Goal: Information Seeking & Learning: Understand process/instructions

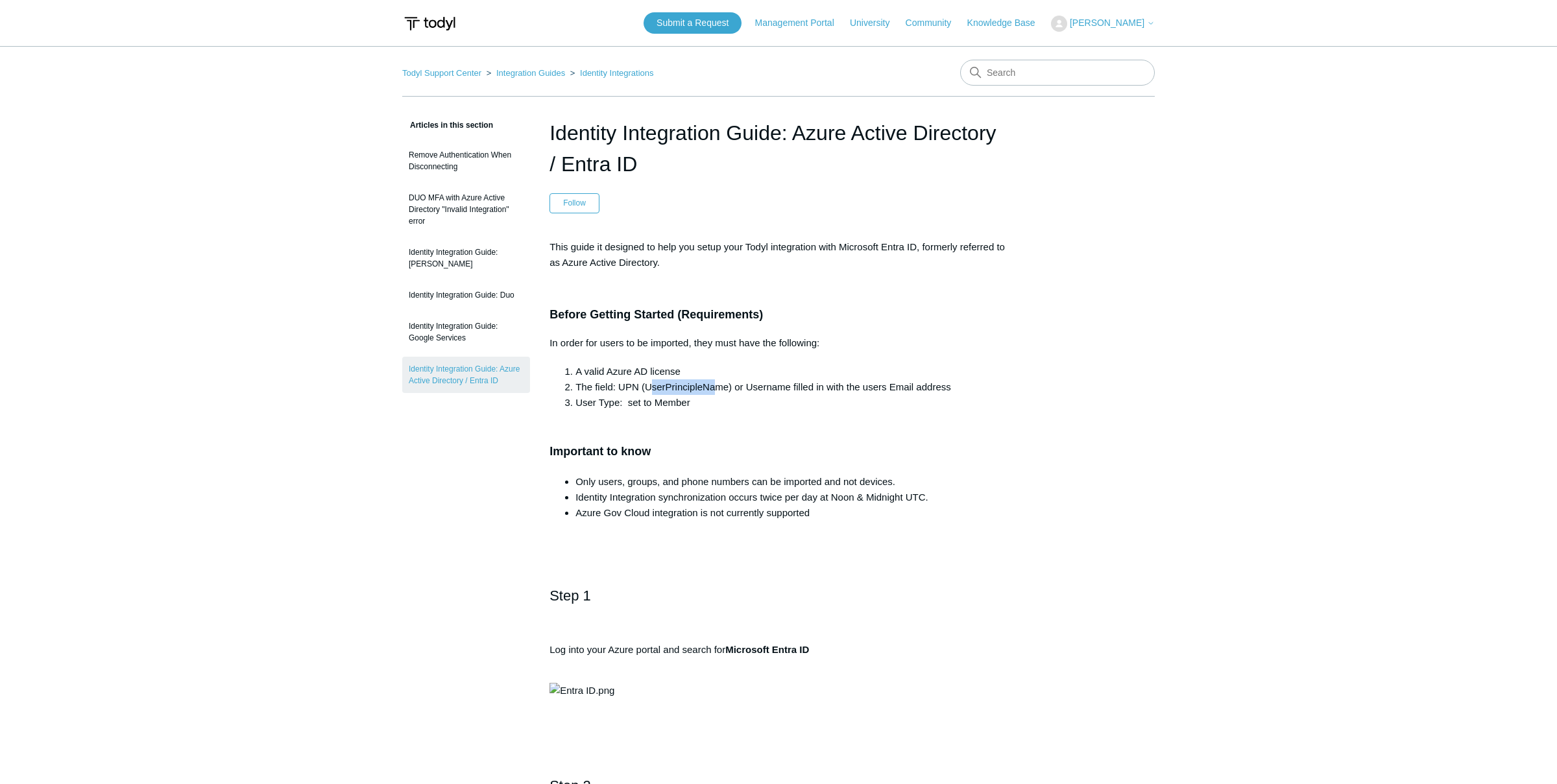
drag, startPoint x: 651, startPoint y: 392, endPoint x: 719, endPoint y: 386, distance: 68.3
click at [719, 386] on li "The field: UPN (UserPrincipleName) or Username filled in with the users Email a…" at bounding box center [791, 387] width 432 height 15
drag, startPoint x: 724, startPoint y: 386, endPoint x: 890, endPoint y: 403, distance: 166.9
click at [890, 403] on ol "A valid Azure AD license The field: UPN (UserPrincipleName) or Username filled …" at bounding box center [785, 387] width 445 height 47
click at [890, 403] on li "User Type: set to Member" at bounding box center [791, 403] width 432 height 15
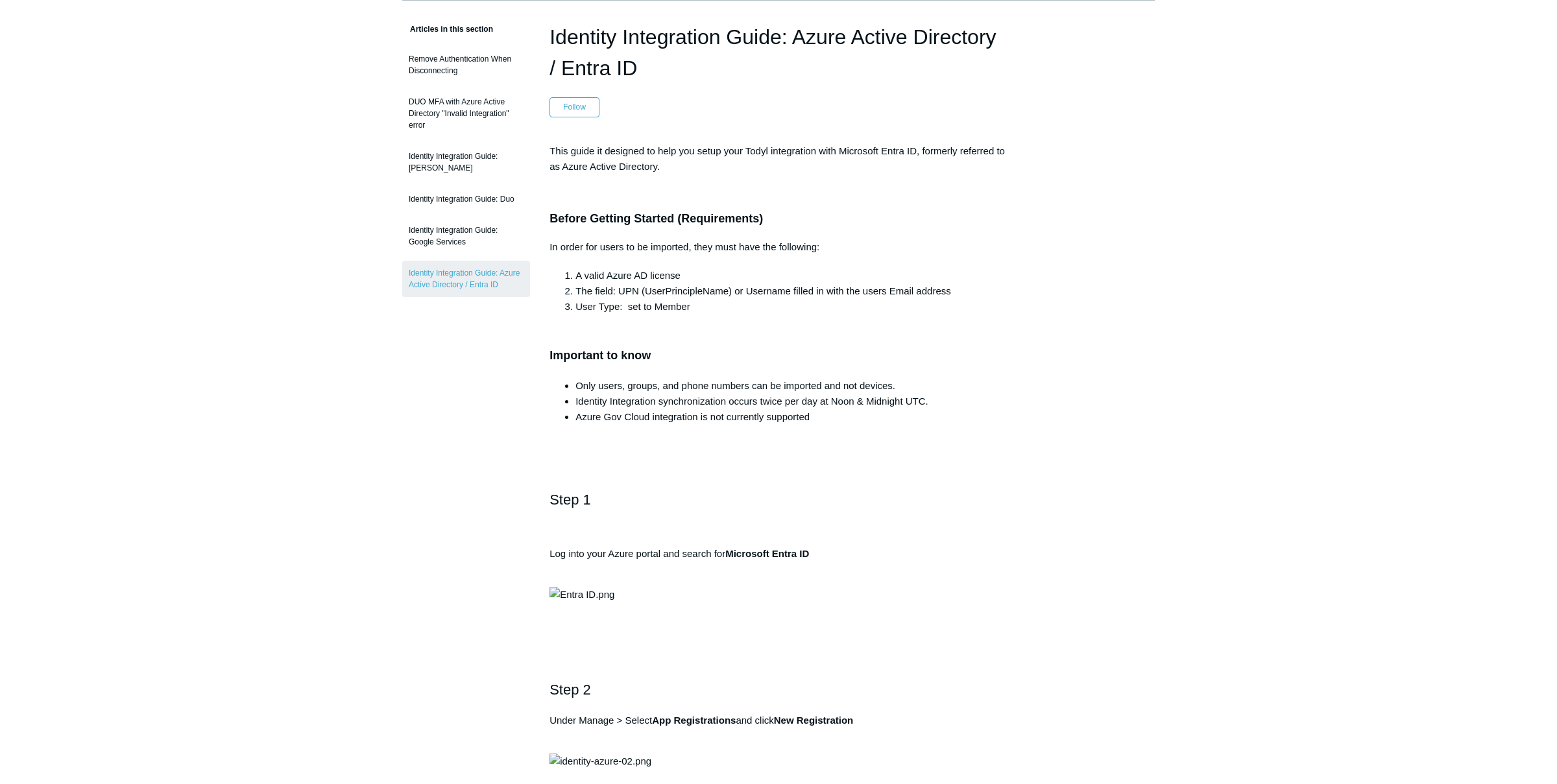
scroll to position [136, 0]
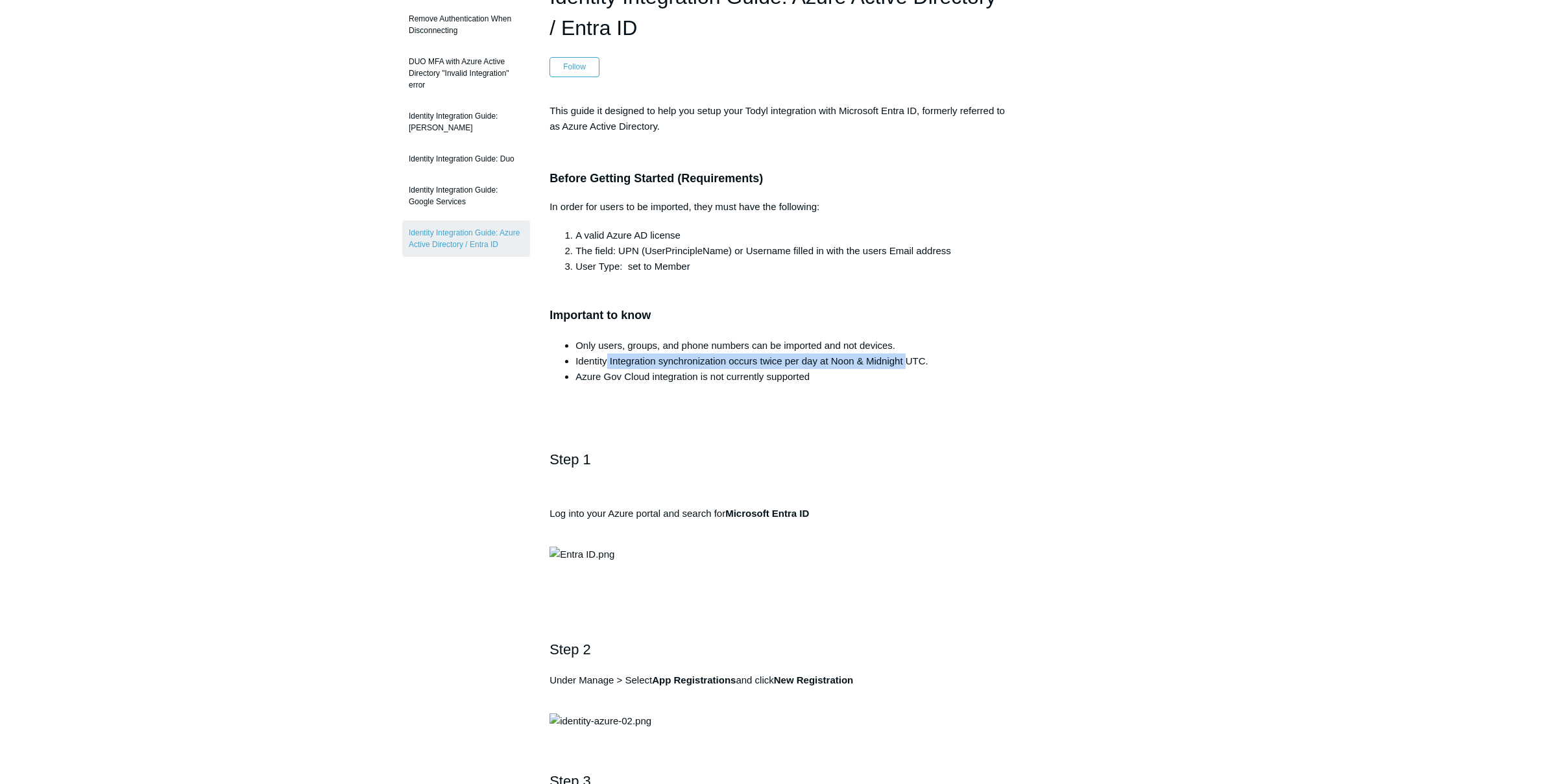
drag, startPoint x: 613, startPoint y: 363, endPoint x: 908, endPoint y: 367, distance: 295.0
click at [908, 367] on li "Identity Integration synchronization occurs twice per day at Noon & Midnight UT…" at bounding box center [791, 361] width 432 height 15
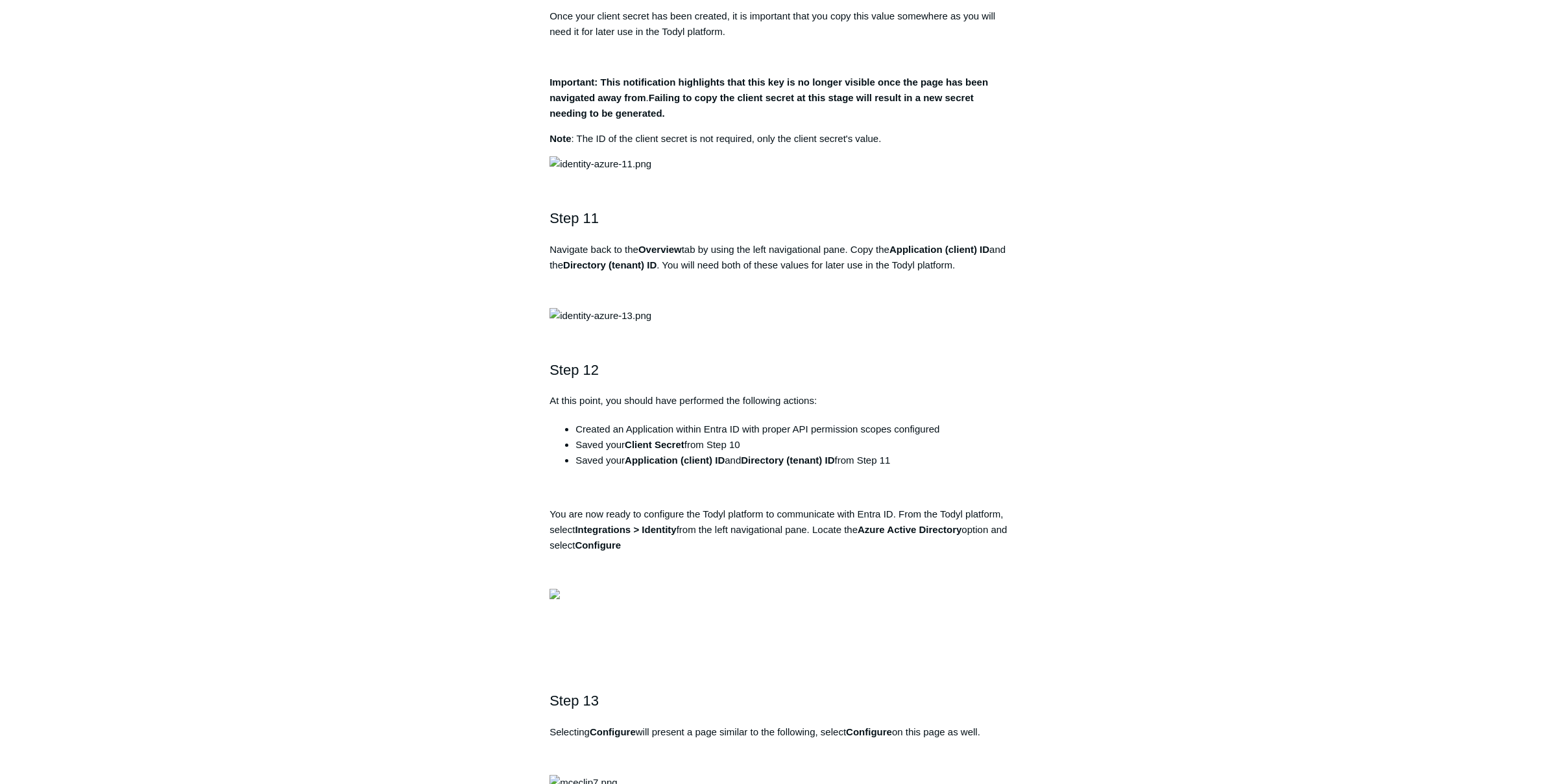
scroll to position [2792, 0]
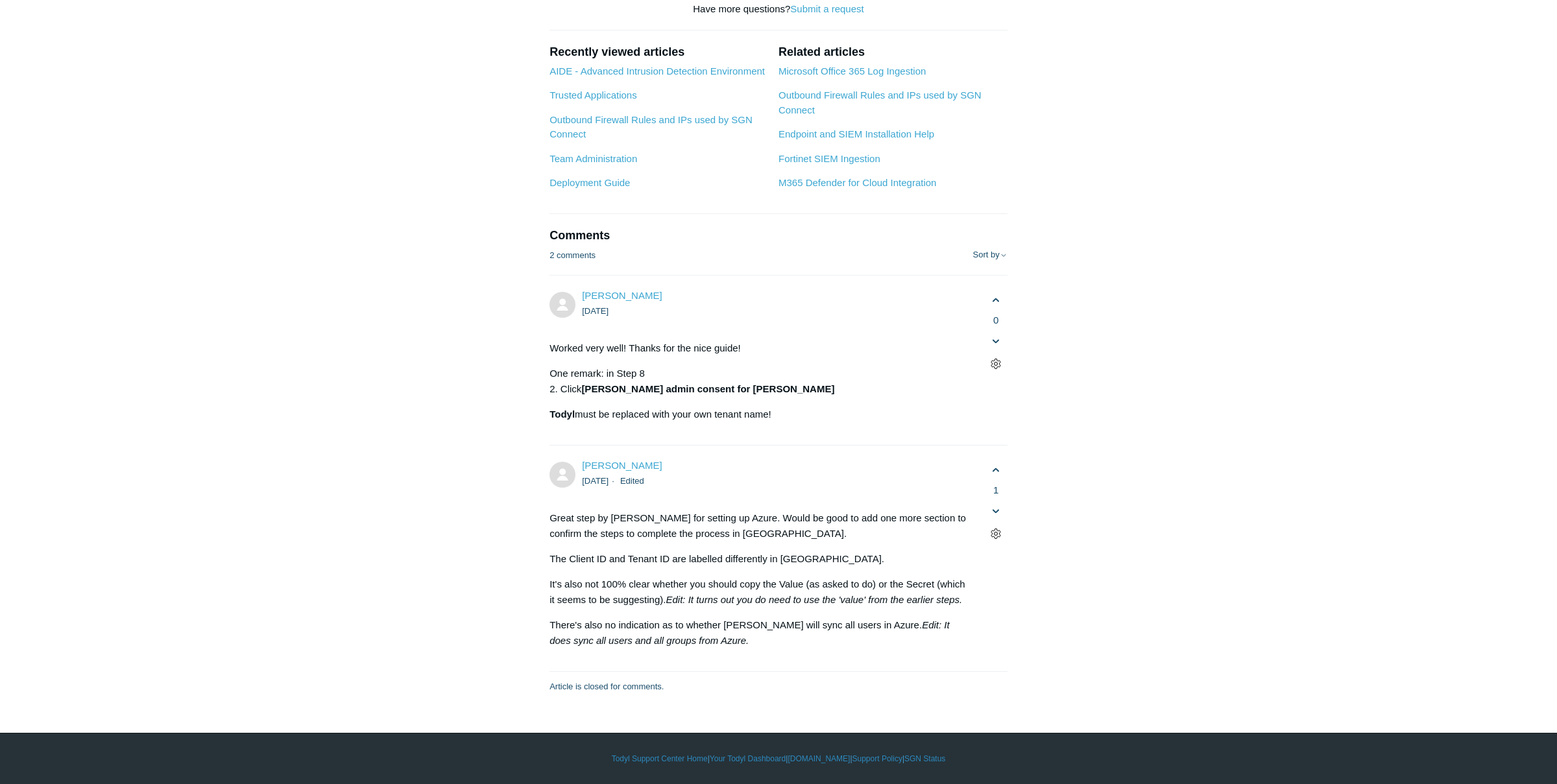
scroll to position [7210, 0]
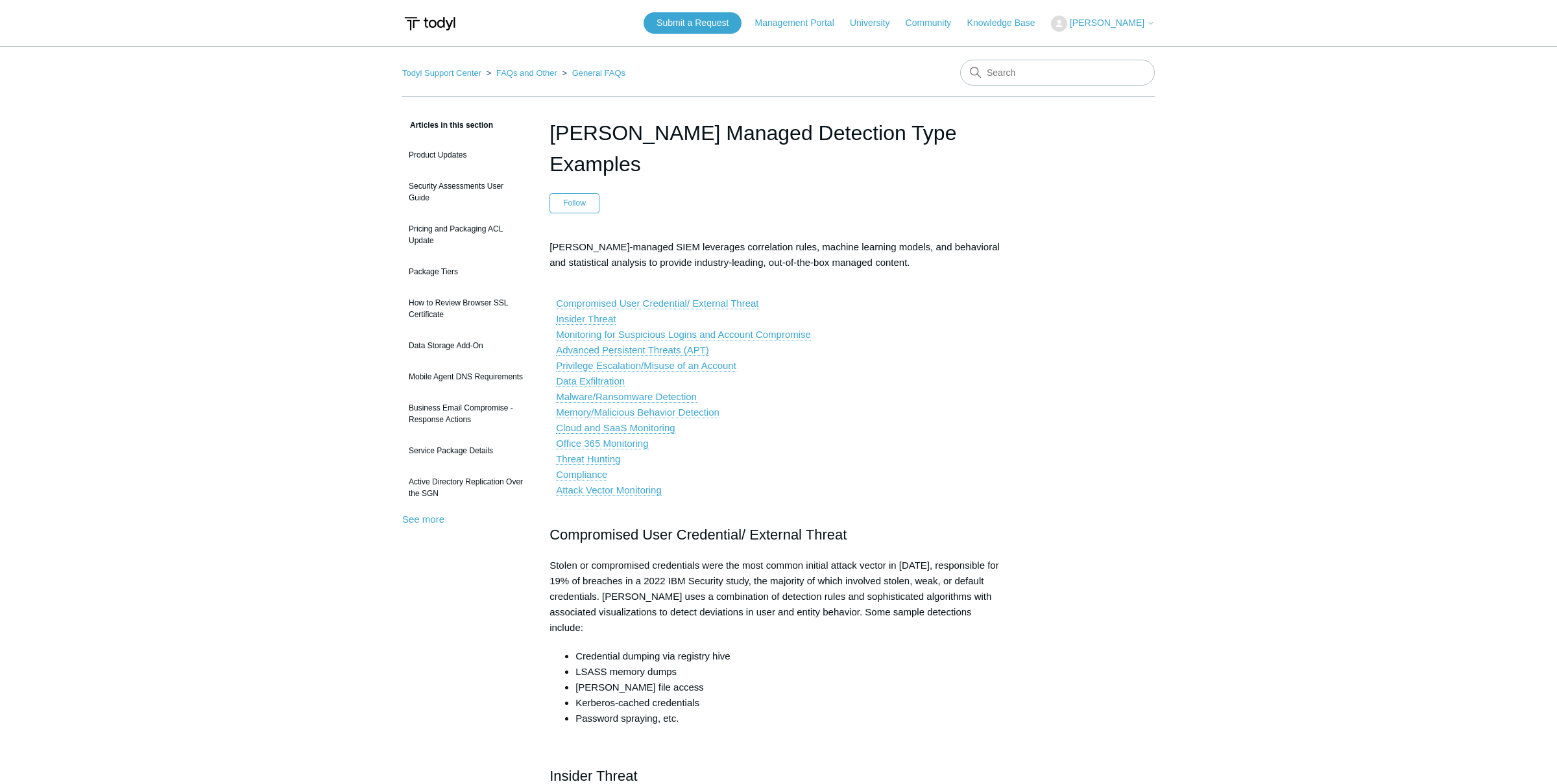
click at [704, 142] on h1 "[PERSON_NAME] Managed Detection Type Examples" at bounding box center [778, 148] width 458 height 62
click at [704, 142] on h1 "Todyl Cloud Managed Detection Type Examples" at bounding box center [778, 148] width 458 height 62
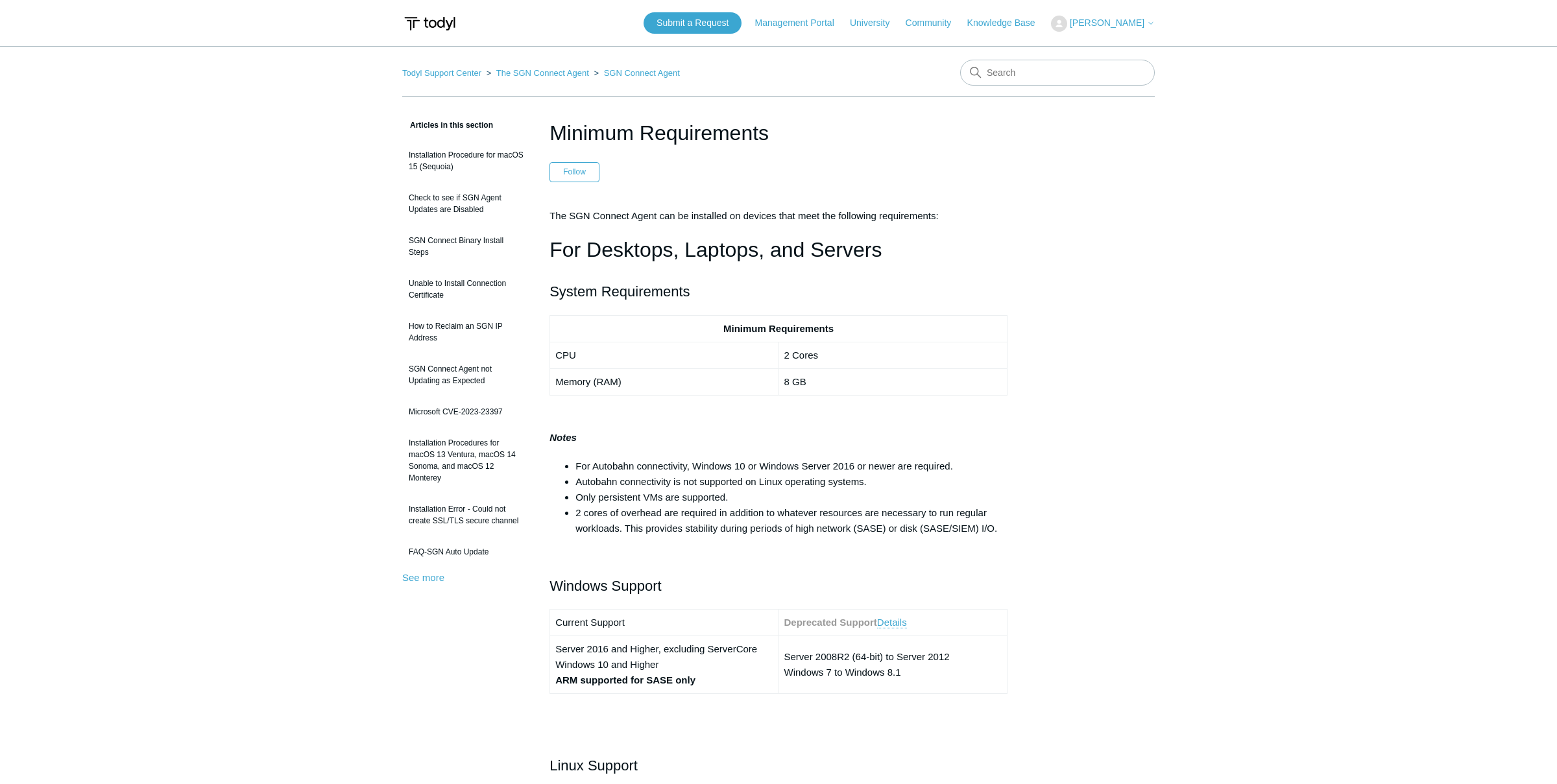
click at [656, 126] on h1 "Minimum Requirements" at bounding box center [778, 132] width 458 height 31
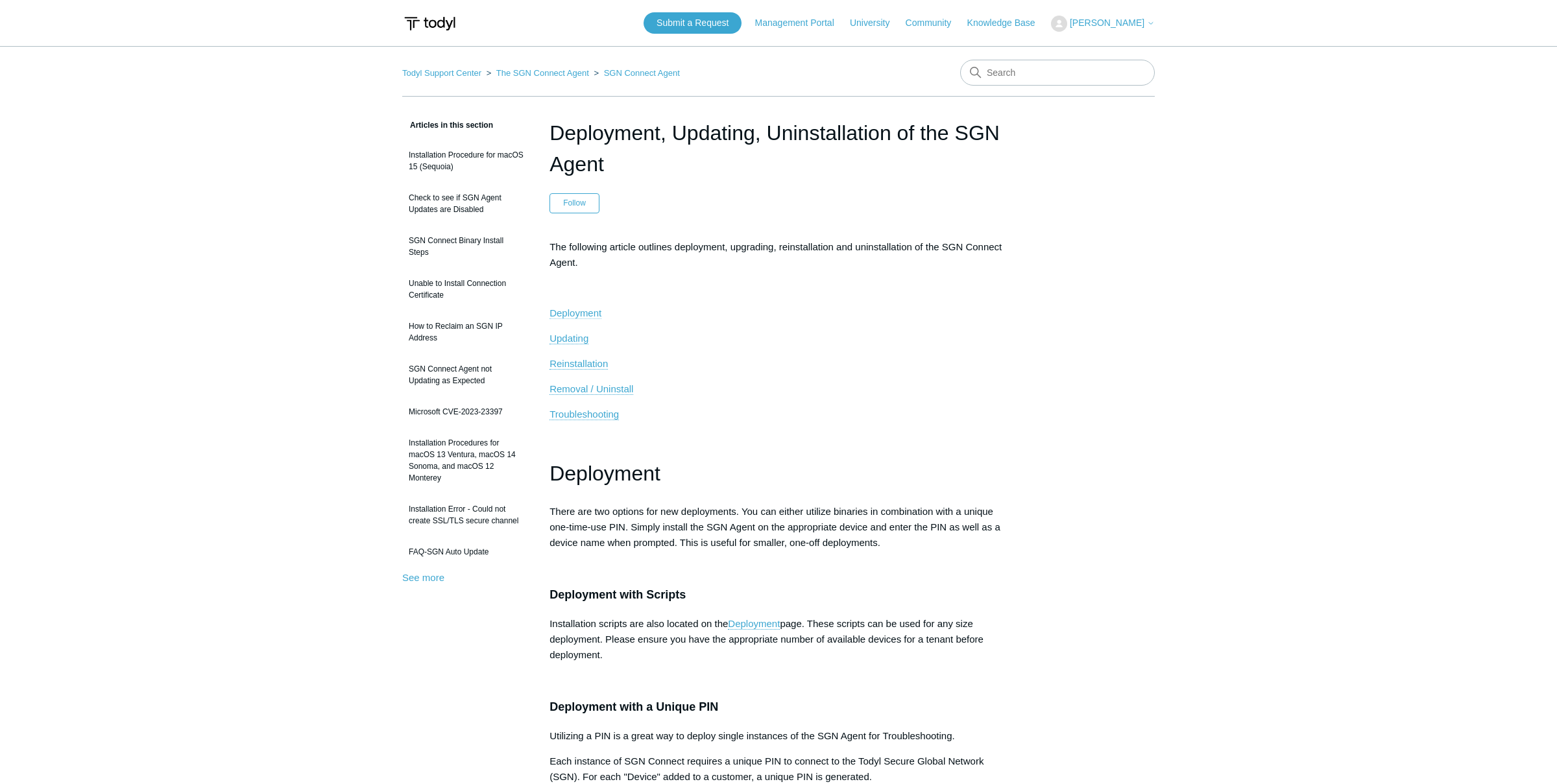
click at [577, 310] on span "Deployment" at bounding box center [575, 313] width 52 height 12
click at [428, 72] on link "Todyl Support Center" at bounding box center [442, 73] width 80 height 10
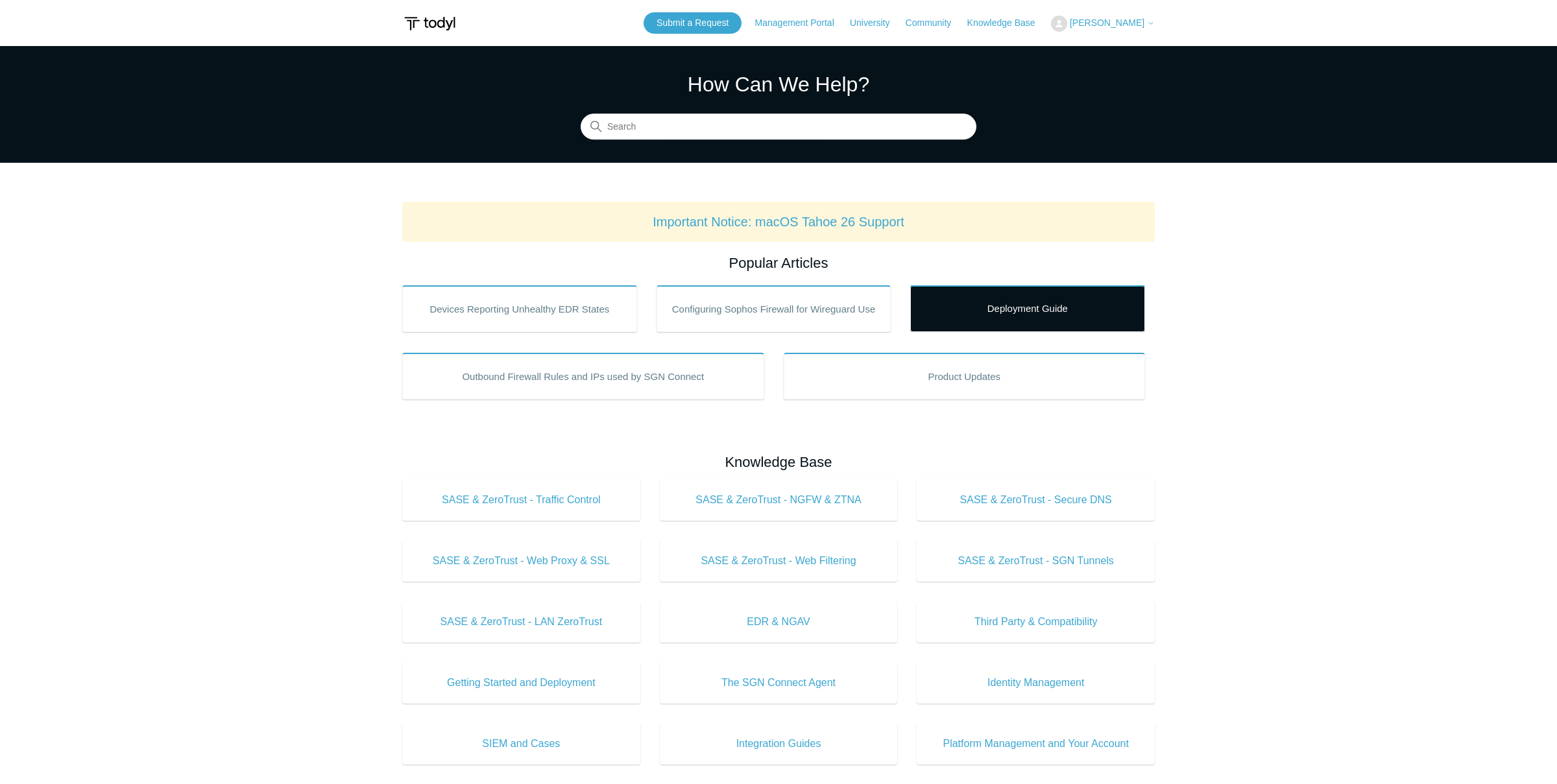
click at [959, 302] on link "Deployment Guide" at bounding box center [1027, 309] width 235 height 47
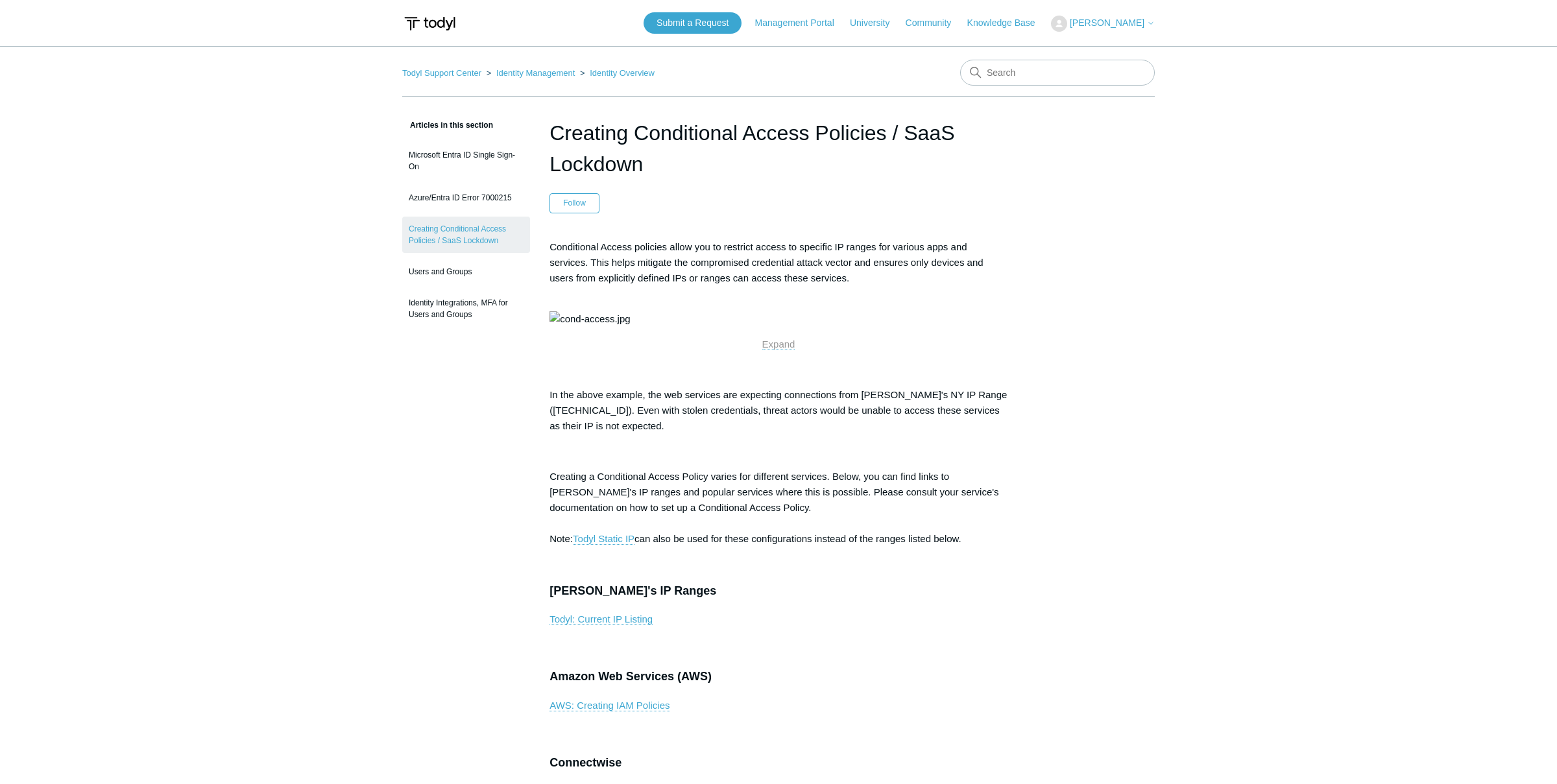
click at [625, 127] on h1 "Creating Conditional Access Policies / SaaS Lockdown" at bounding box center [778, 148] width 458 height 62
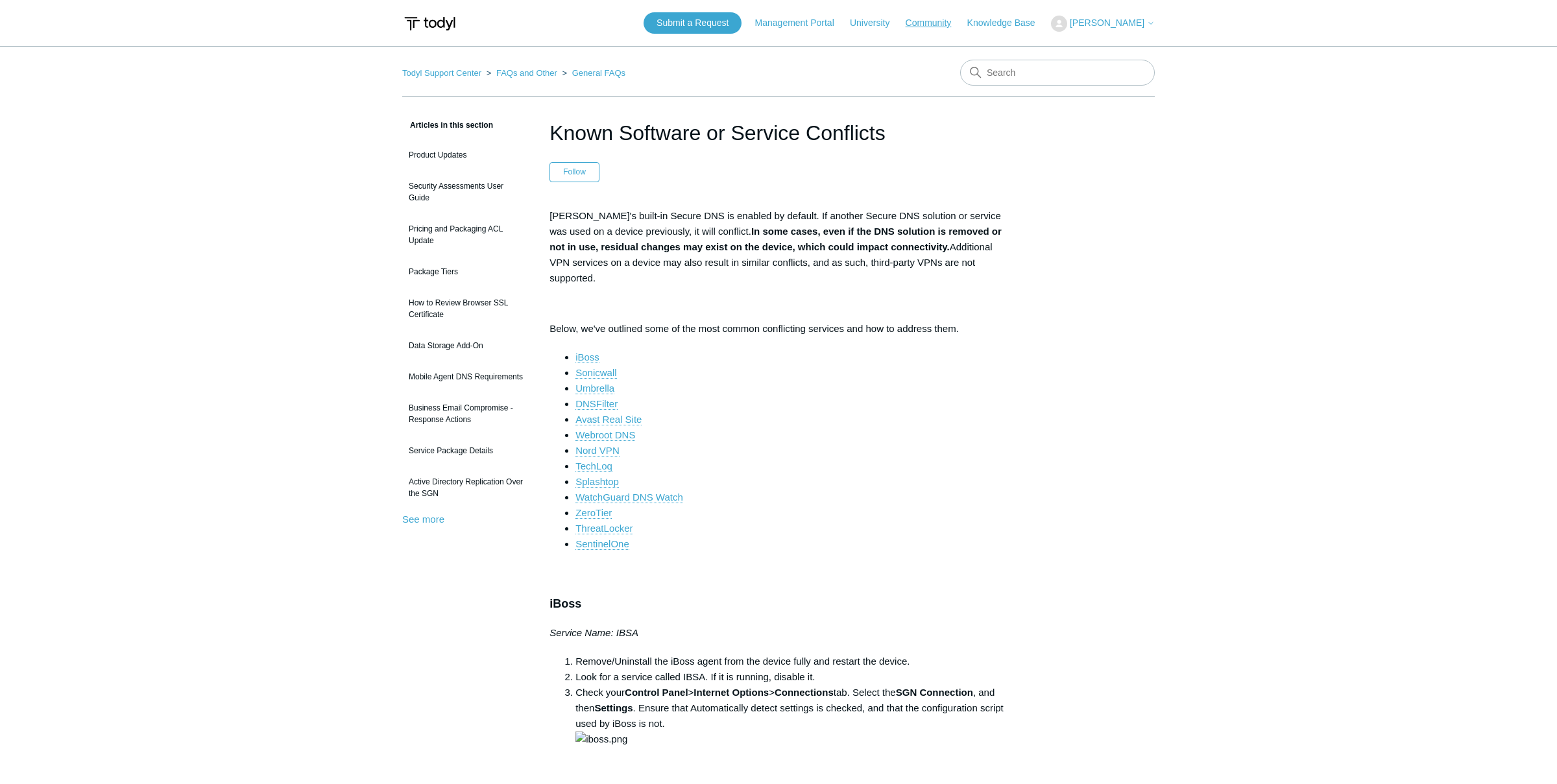
click at [947, 23] on link "Community" at bounding box center [936, 23] width 59 height 13
